Goal: Find specific page/section: Find specific page/section

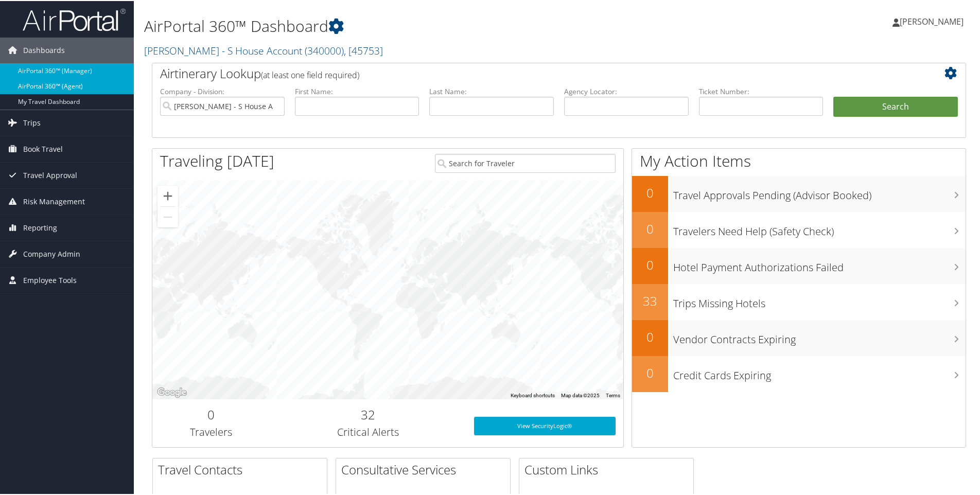
click at [83, 82] on link "AirPortal 360™ (Agent)" at bounding box center [67, 85] width 134 height 15
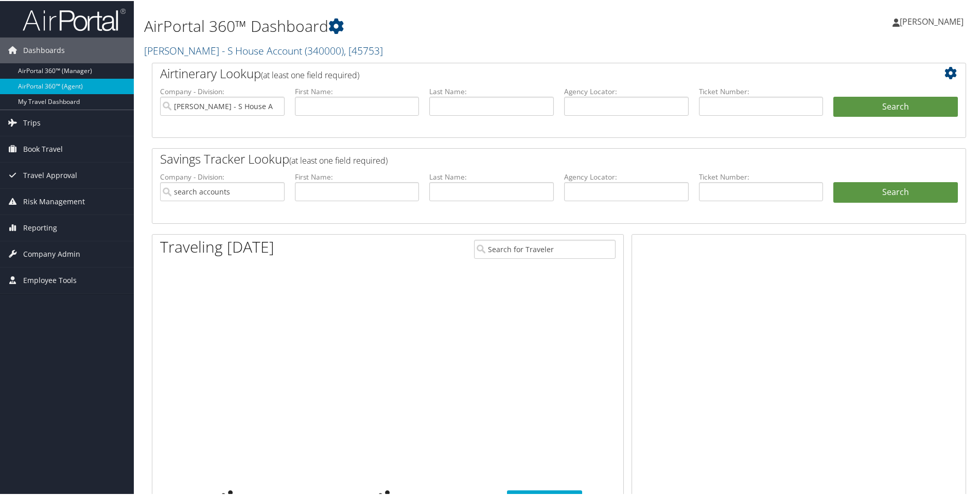
type input "[PERSON_NAME] - S House Account"
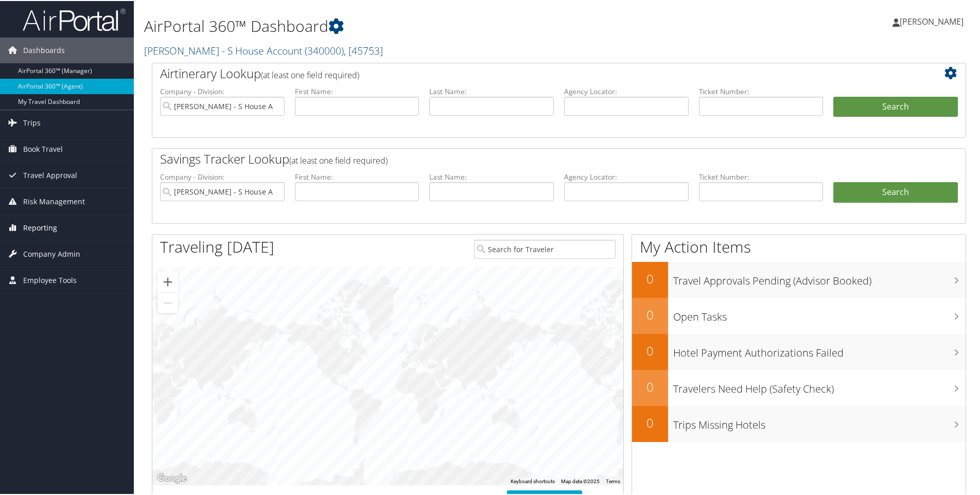
click at [28, 223] on span "Reporting" at bounding box center [40, 227] width 34 height 26
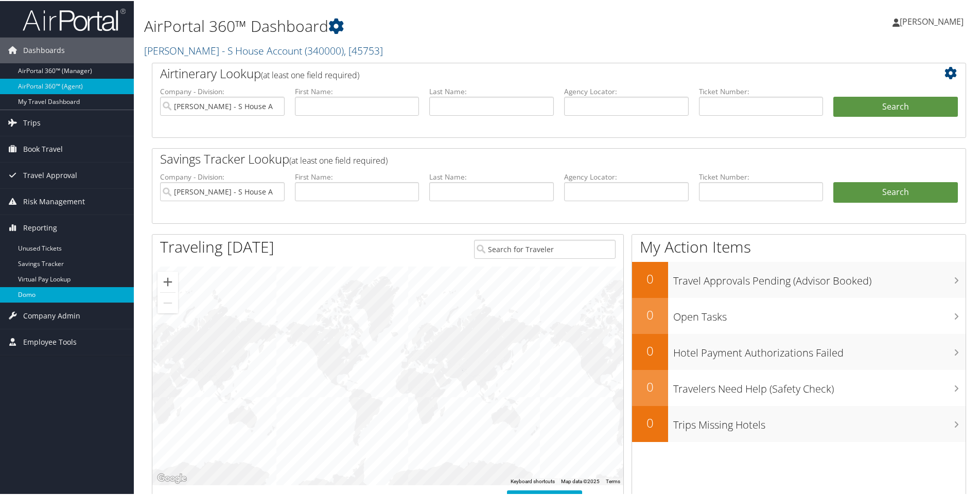
click at [33, 291] on link "Domo" at bounding box center [67, 293] width 134 height 15
